Goal: Task Accomplishment & Management: Manage account settings

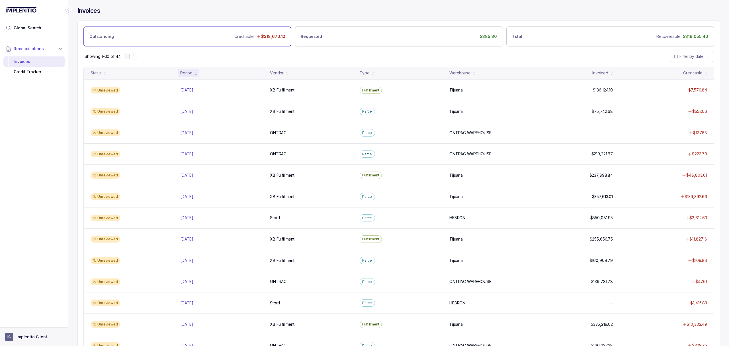
click at [37, 338] on p "Implentio Client" at bounding box center [32, 337] width 31 height 6
click at [49, 323] on p "Logout" at bounding box center [37, 324] width 47 height 6
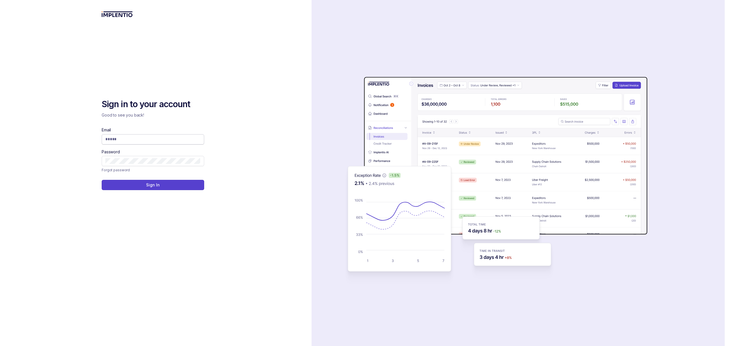
click at [137, 141] on input "Email" at bounding box center [152, 139] width 95 height 6
type input "**********"
